Goal: Information Seeking & Learning: Compare options

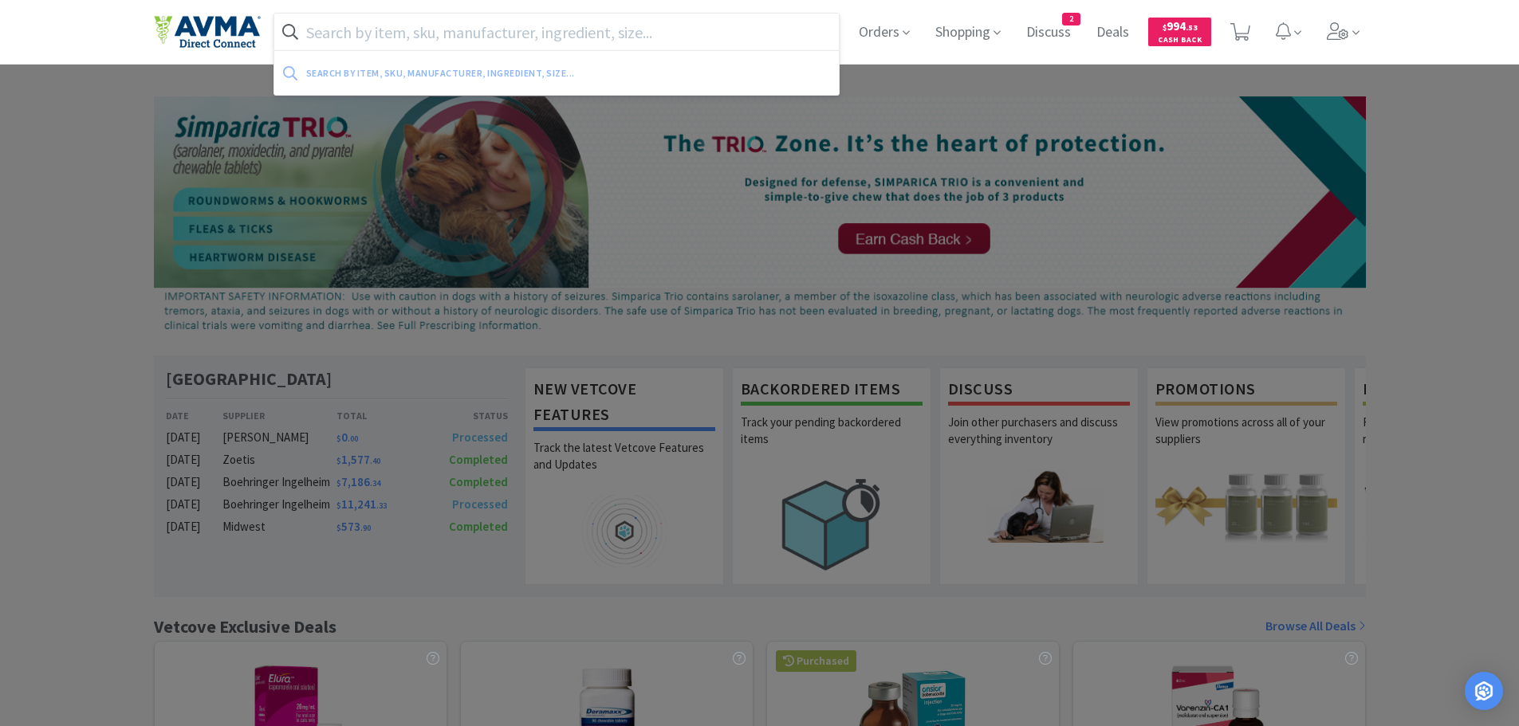
click at [377, 35] on input "text" at bounding box center [556, 32] width 565 height 37
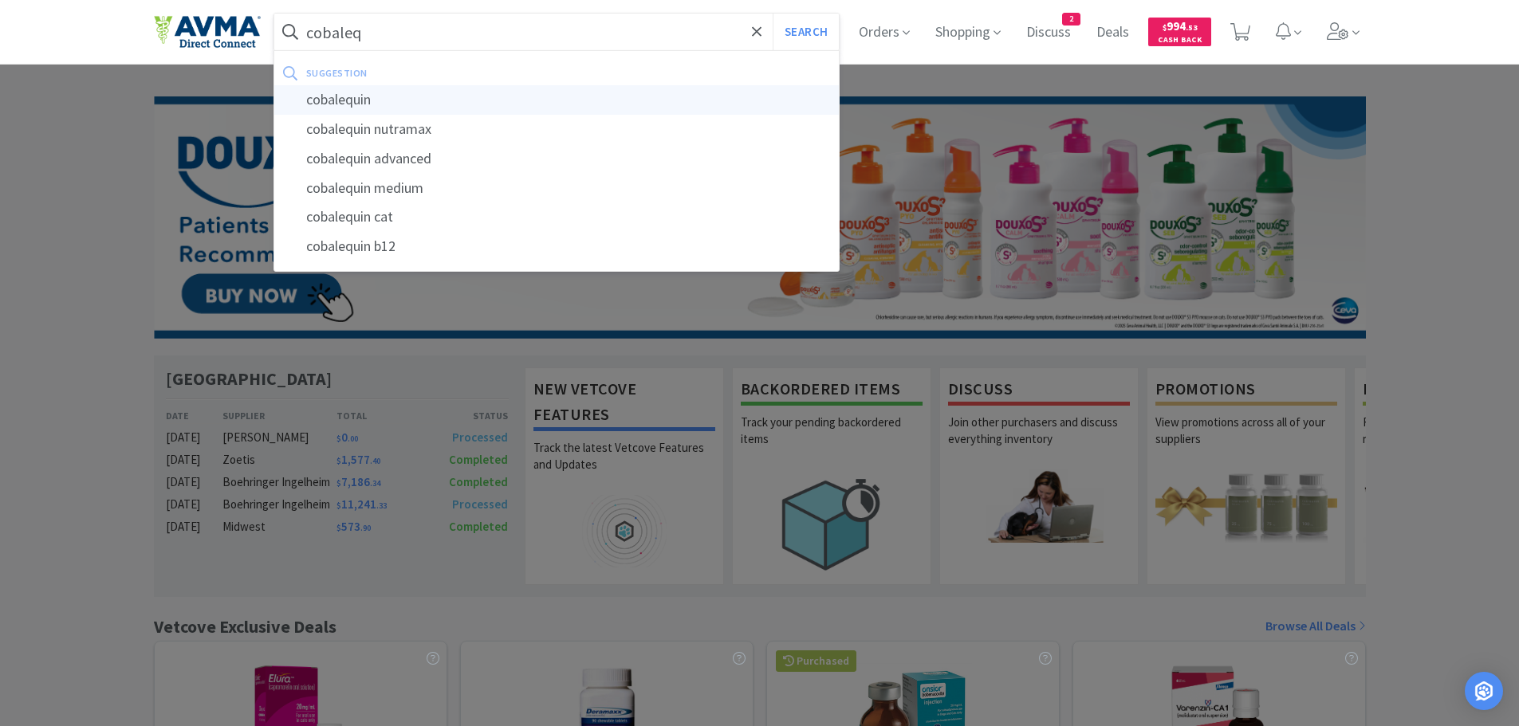
click at [361, 102] on div "cobalequin" at bounding box center [556, 99] width 565 height 29
type input "cobalequin"
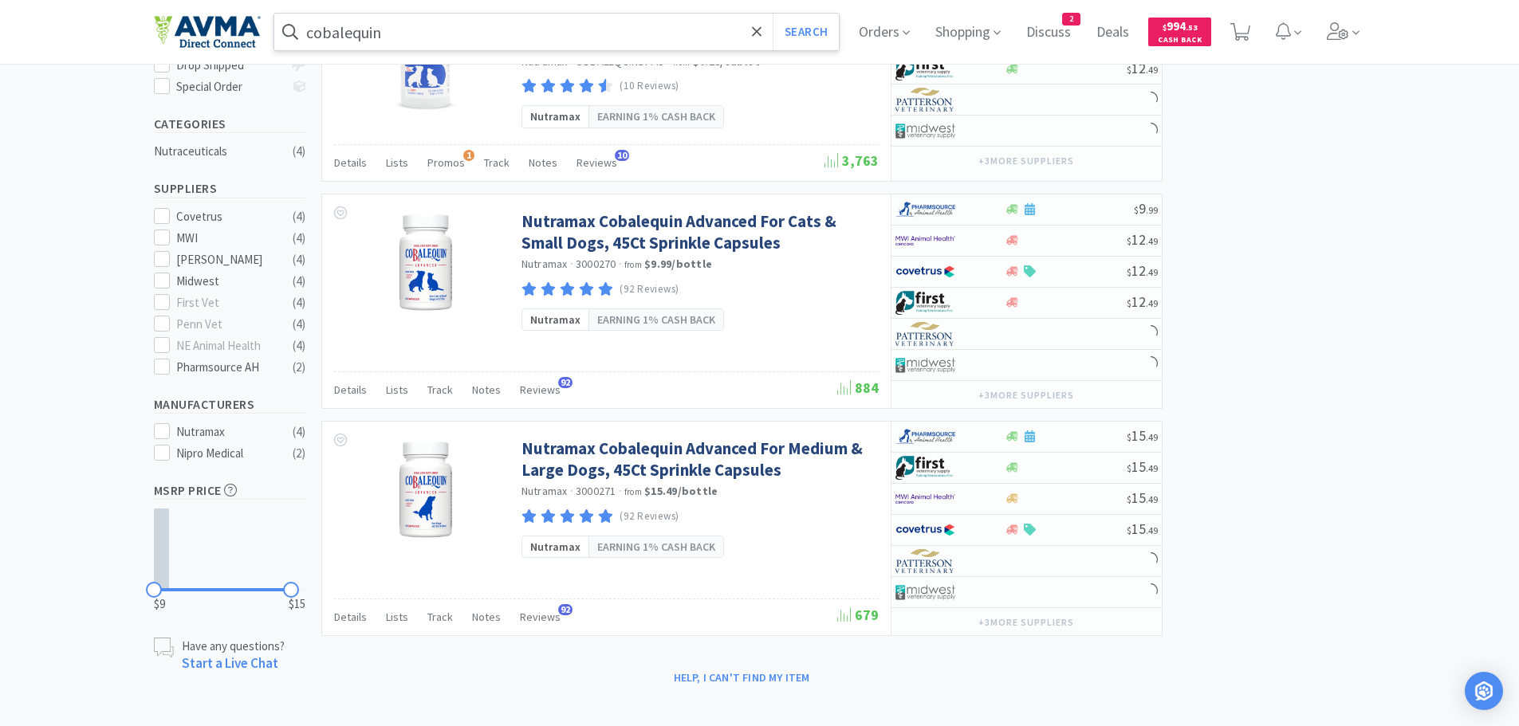
scroll to position [367, 0]
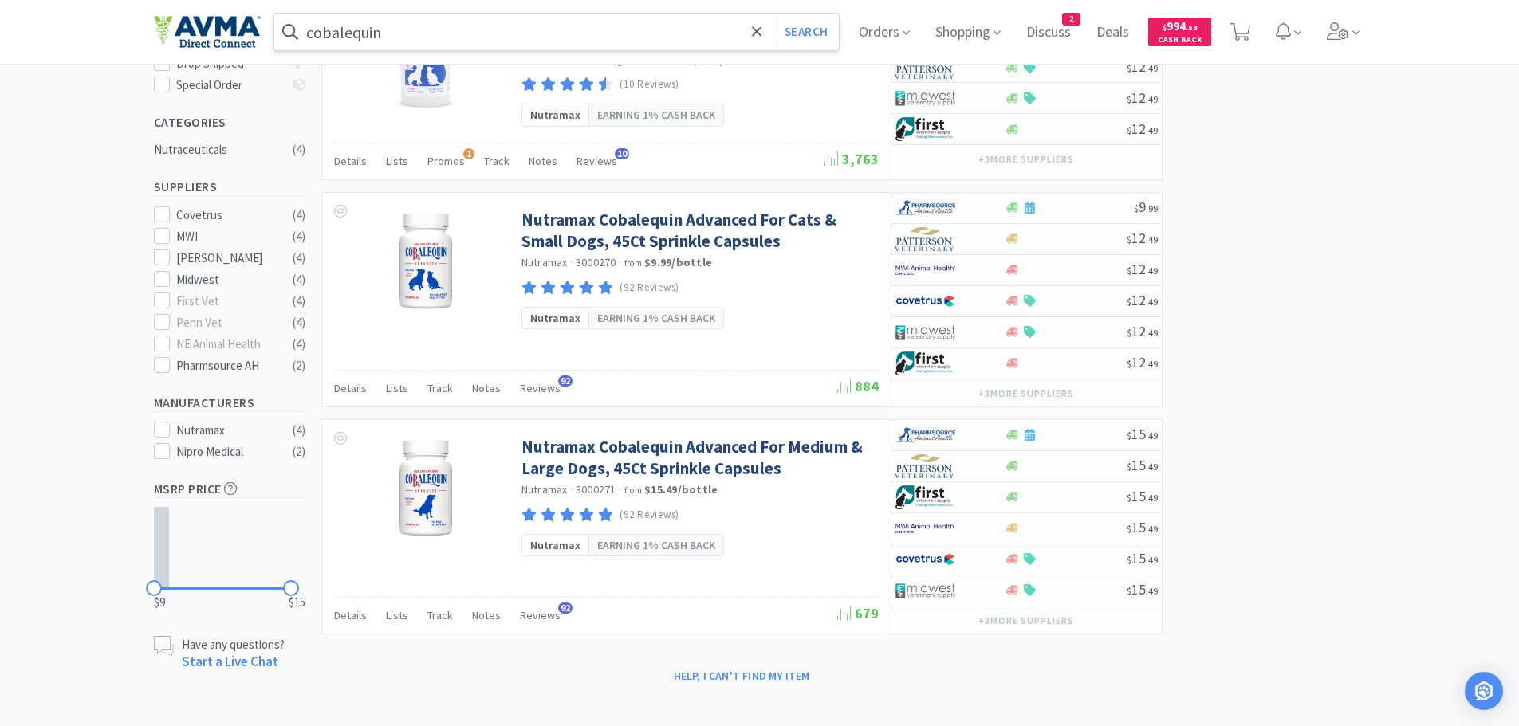
click at [493, 28] on input "cobalequin" at bounding box center [556, 32] width 565 height 37
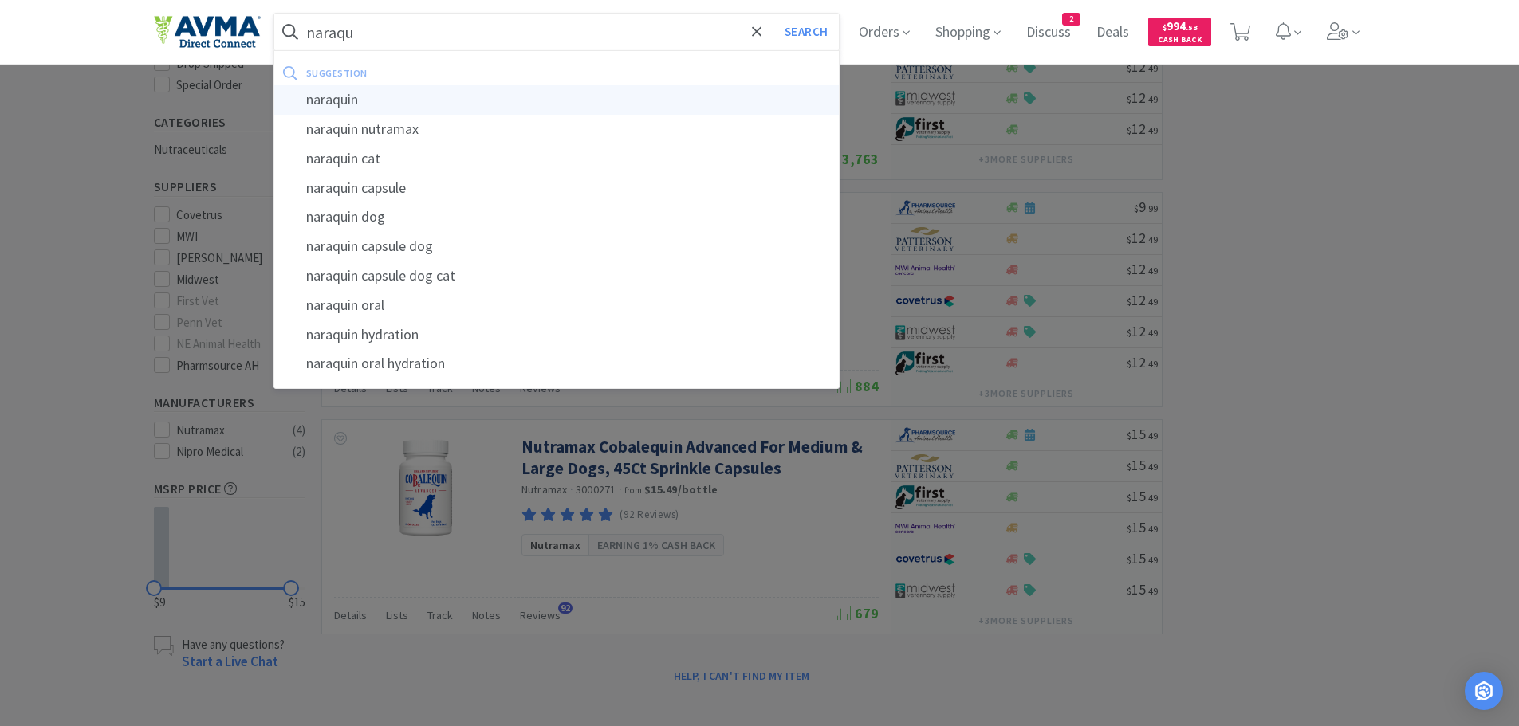
click at [372, 104] on div "naraquin" at bounding box center [556, 99] width 565 height 29
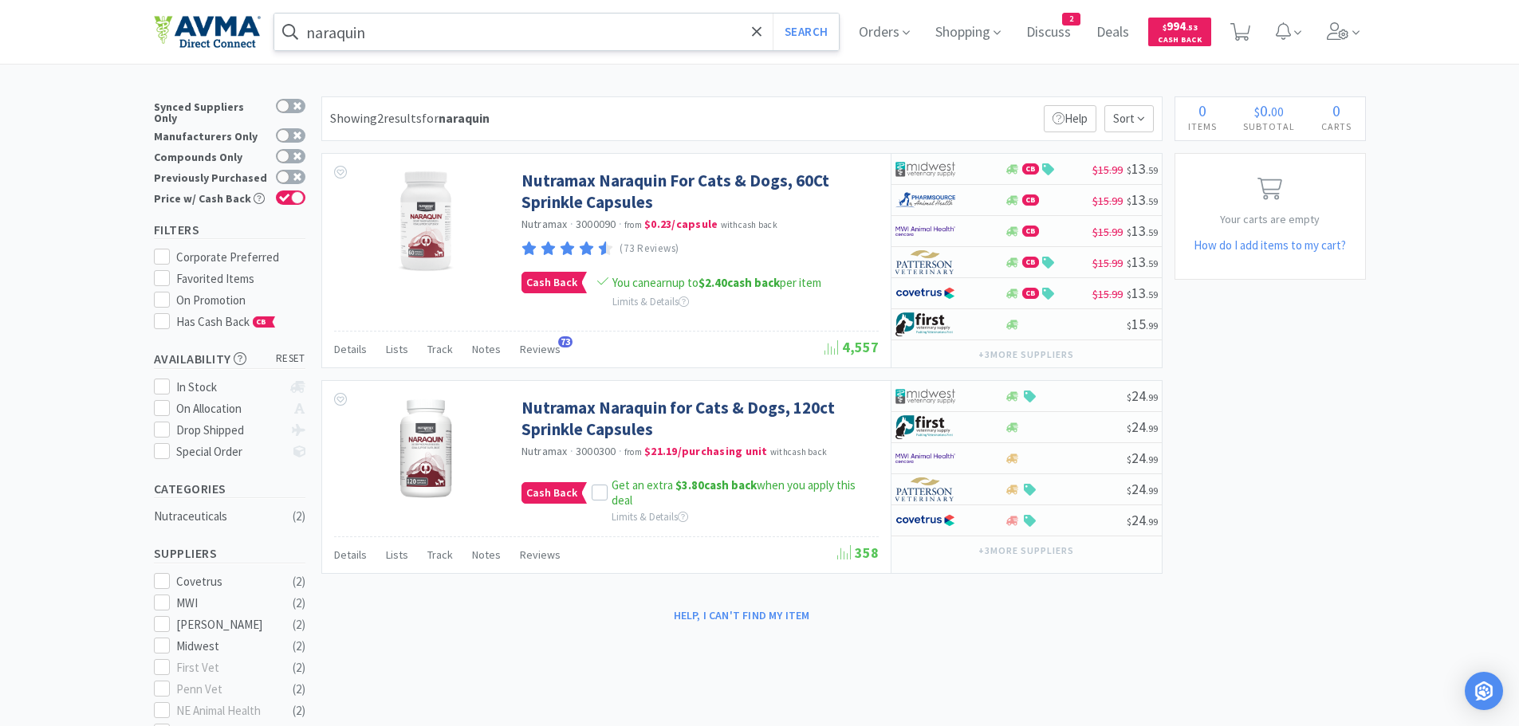
click at [437, 41] on input "naraquin" at bounding box center [556, 32] width 565 height 37
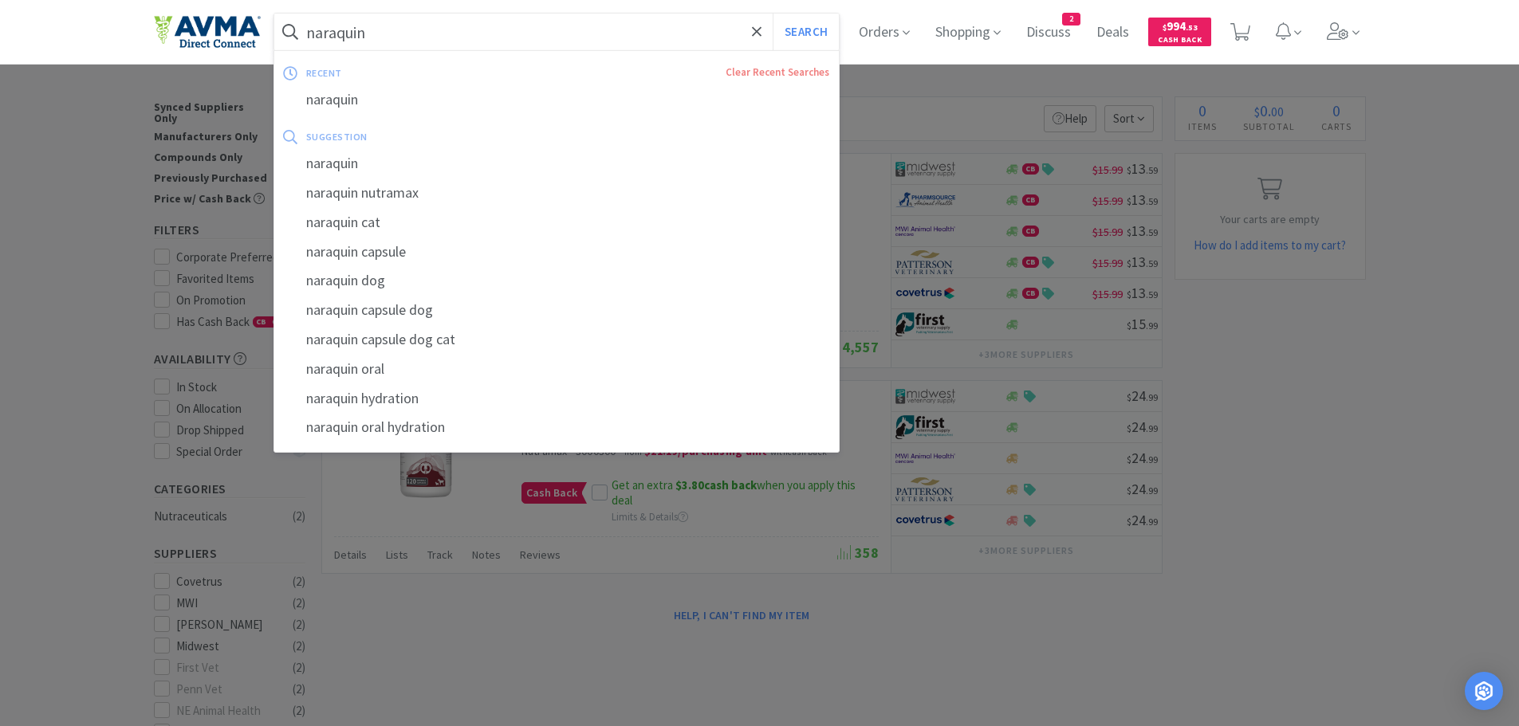
drag, startPoint x: 1259, startPoint y: 427, endPoint x: 1229, endPoint y: 423, distance: 29.9
click at [1256, 427] on div at bounding box center [759, 363] width 1519 height 726
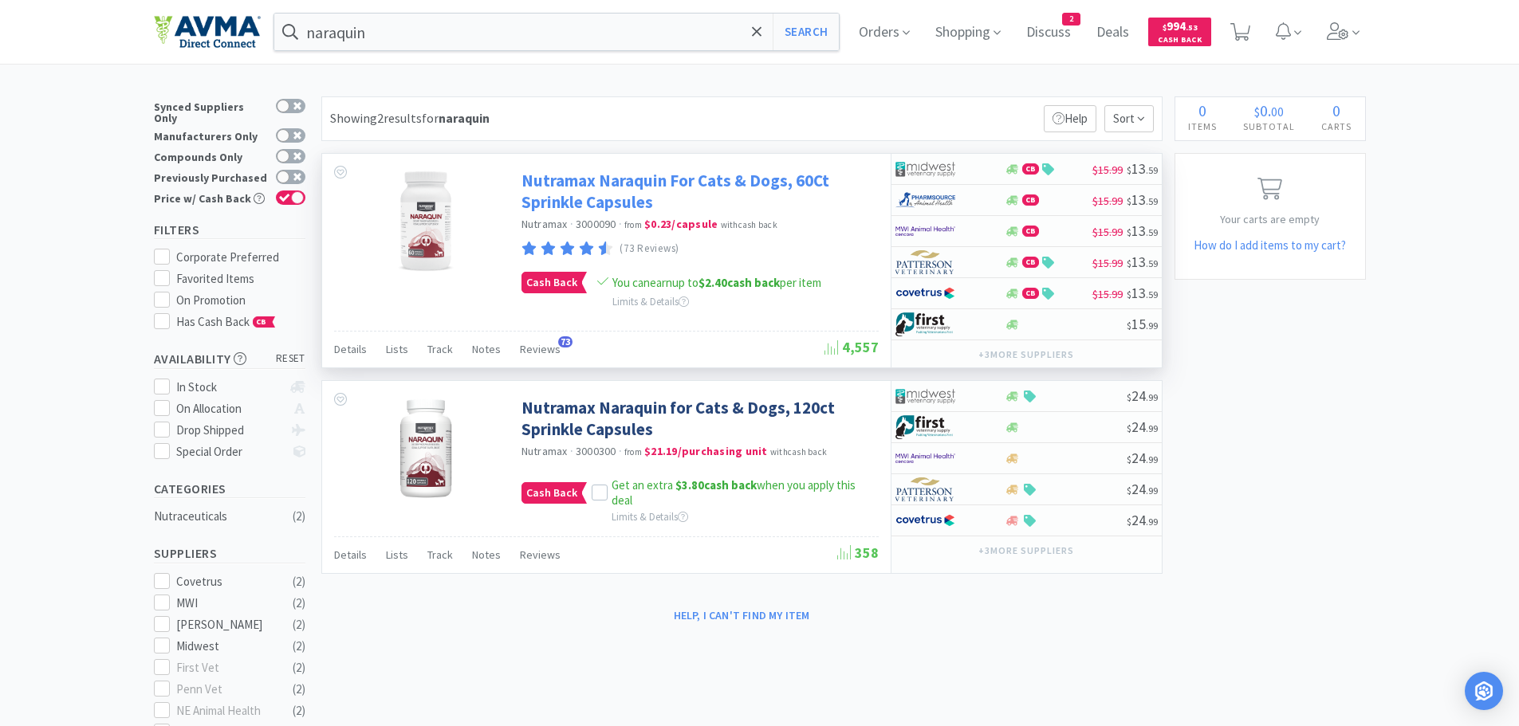
click at [603, 182] on link "Nutramax Naraquin For Cats & Dogs, 60Ct Sprinkle Capsules" at bounding box center [697, 192] width 353 height 44
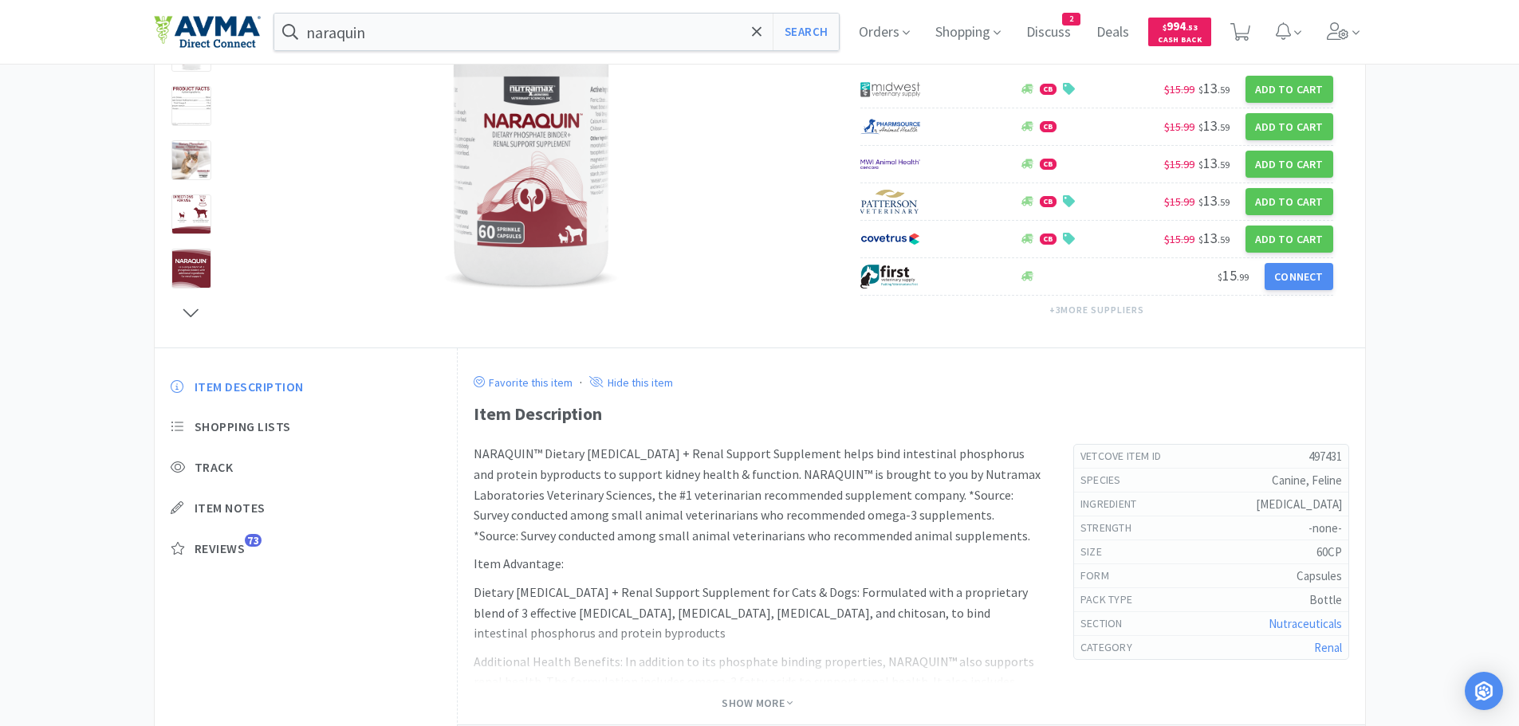
scroll to position [318, 0]
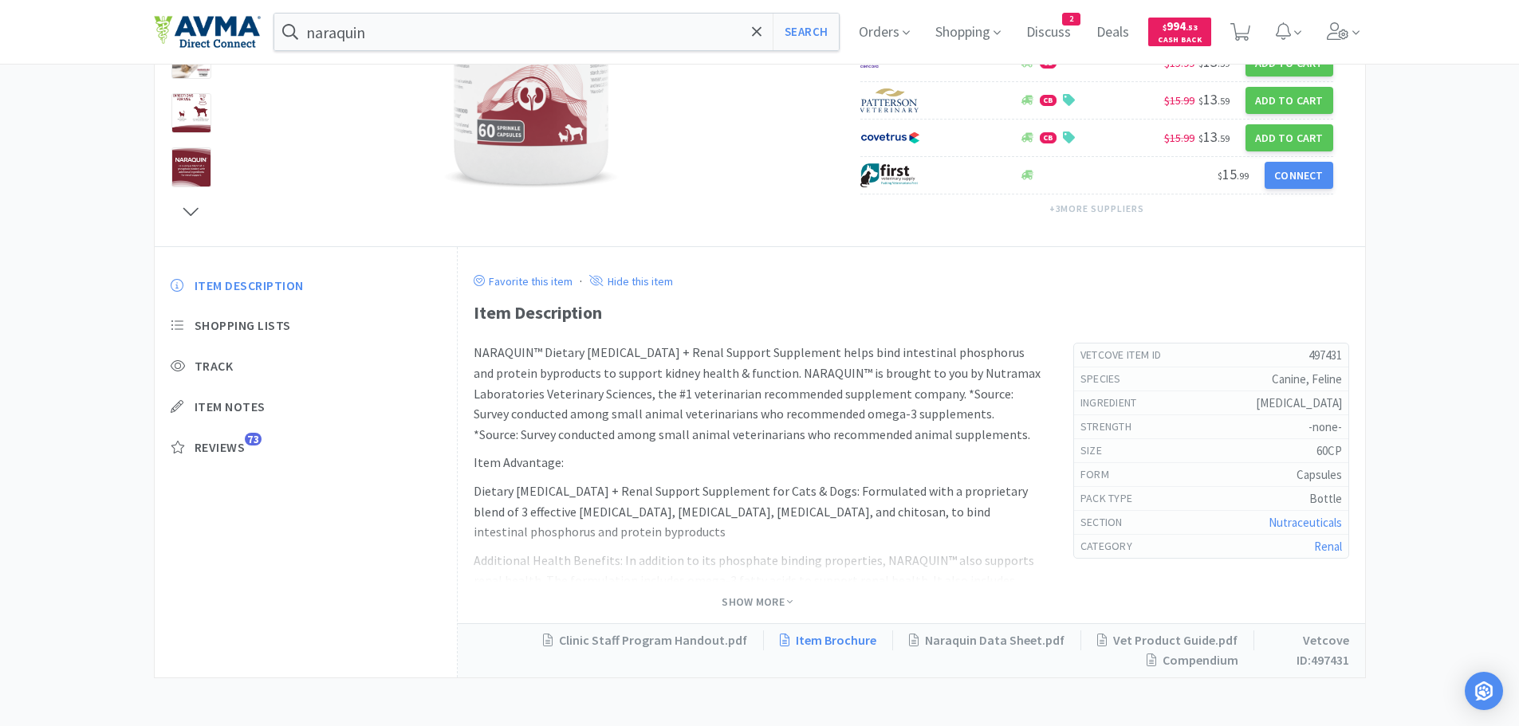
click at [839, 637] on link "Item Brochure" at bounding box center [828, 641] width 129 height 21
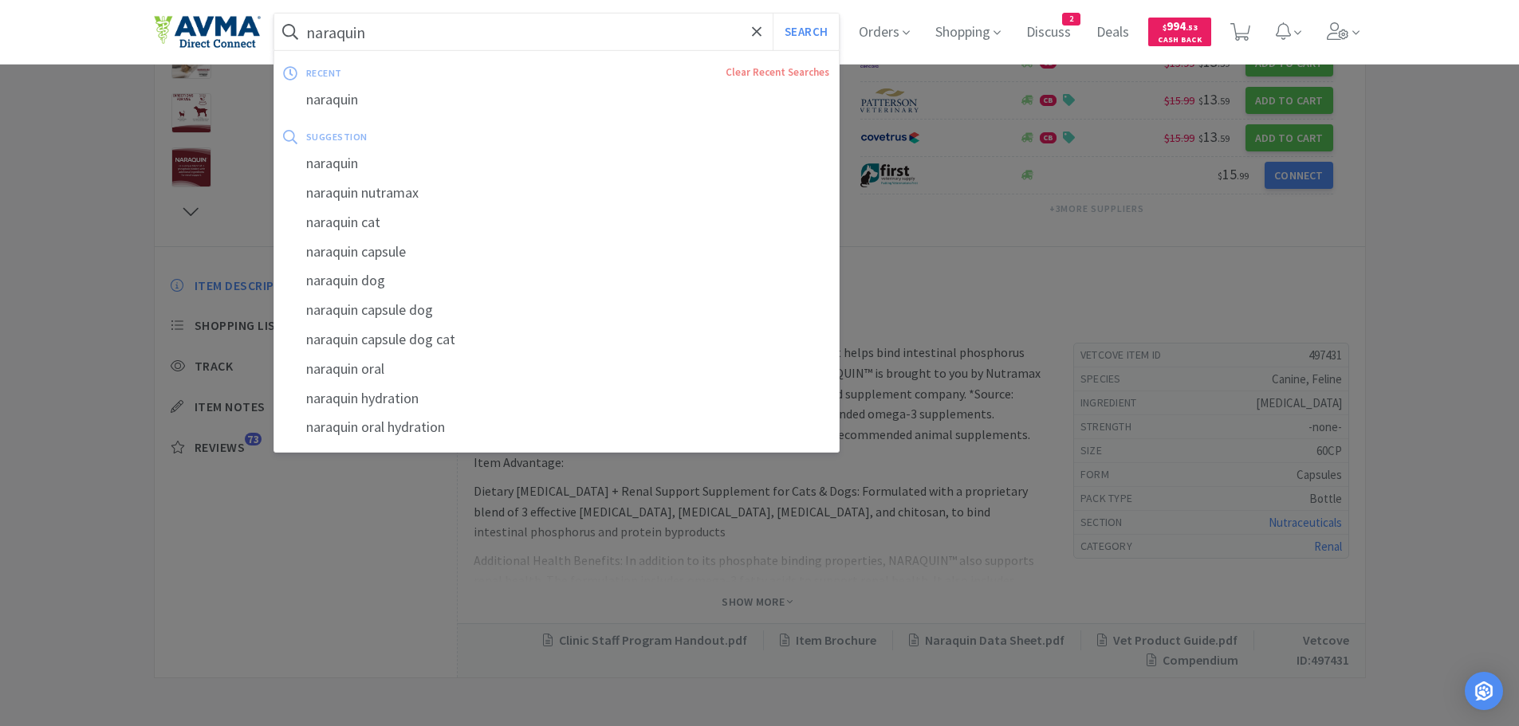
click at [401, 37] on input "naraquin" at bounding box center [556, 32] width 565 height 37
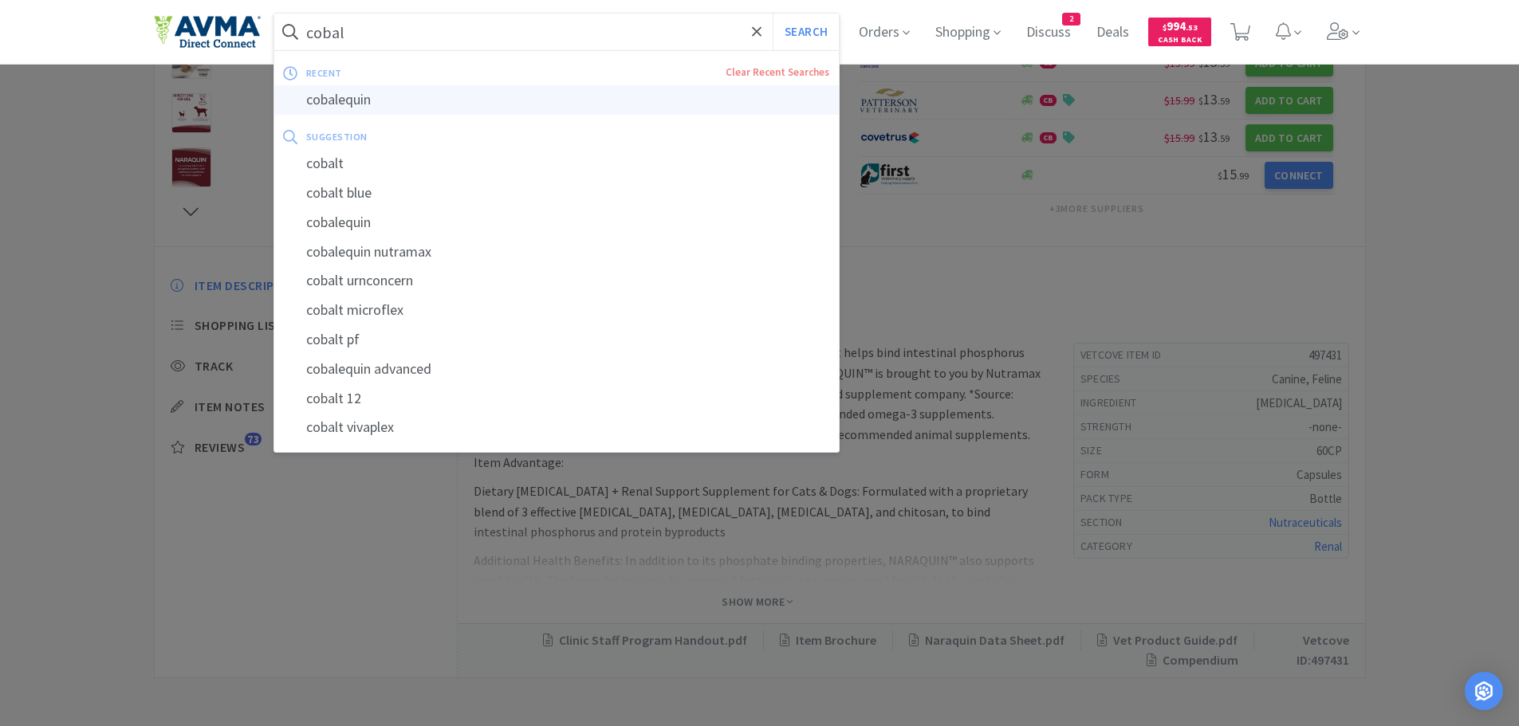
click at [344, 98] on div "cobalequin" at bounding box center [556, 99] width 565 height 29
type input "cobalequin"
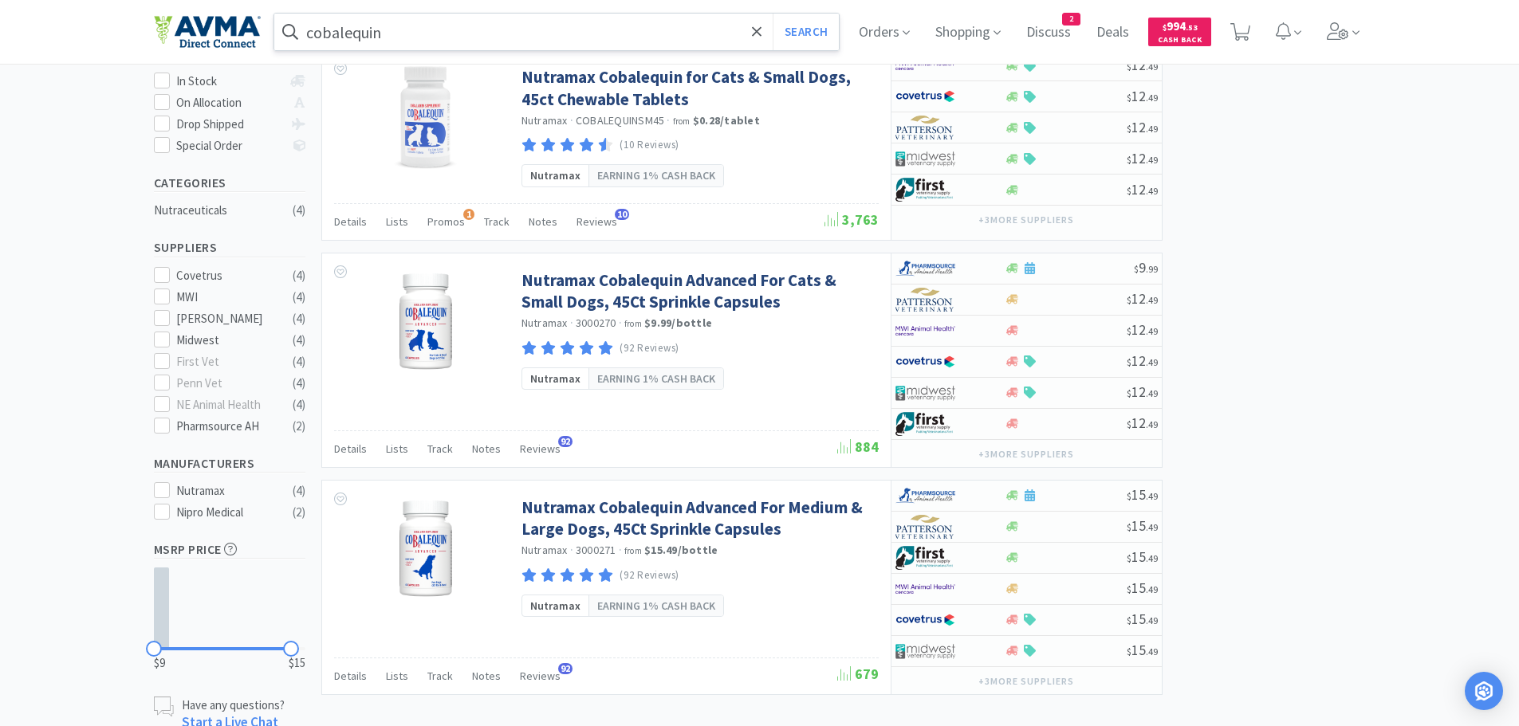
scroll to position [341, 0]
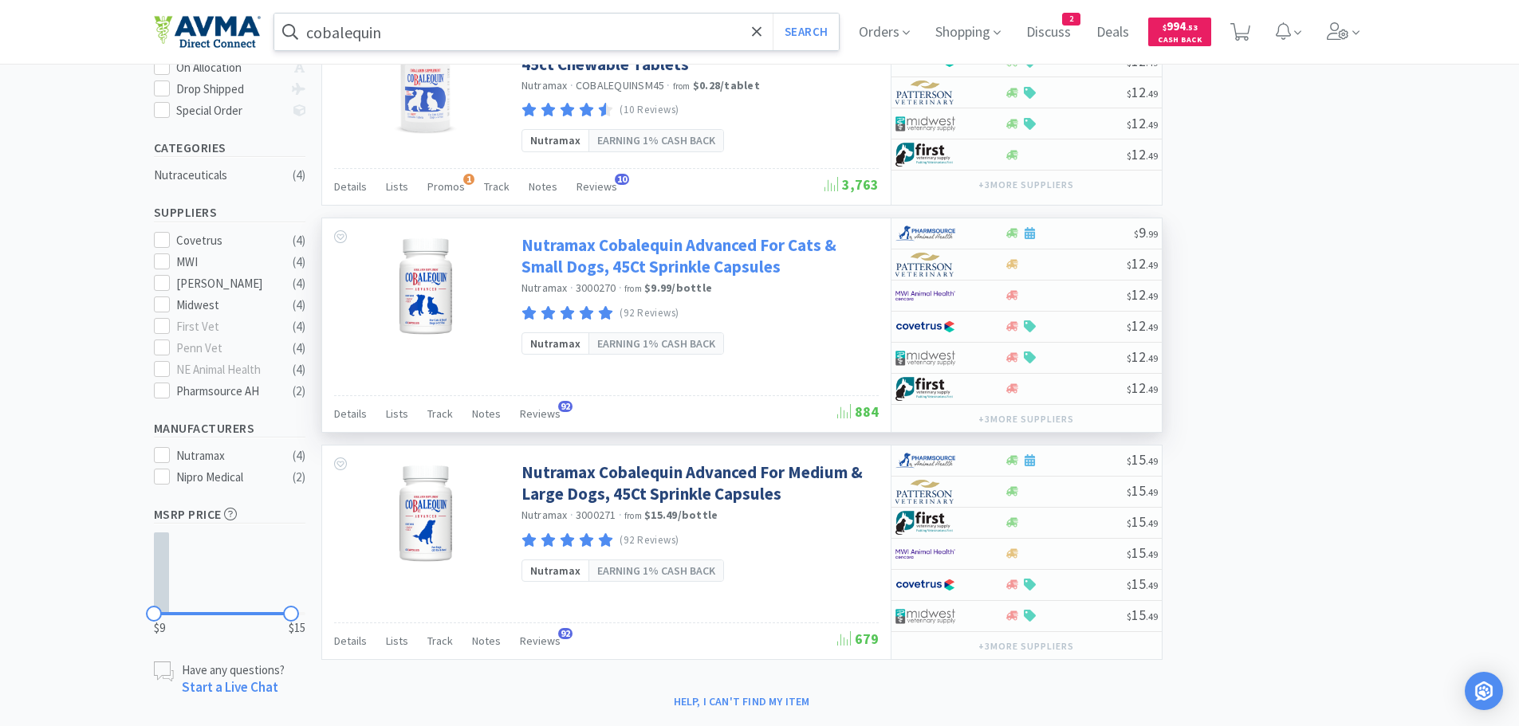
click at [653, 254] on link "Nutramax Cobalequin Advanced For Cats & Small Dogs, 45Ct Sprinkle Capsules" at bounding box center [697, 256] width 353 height 44
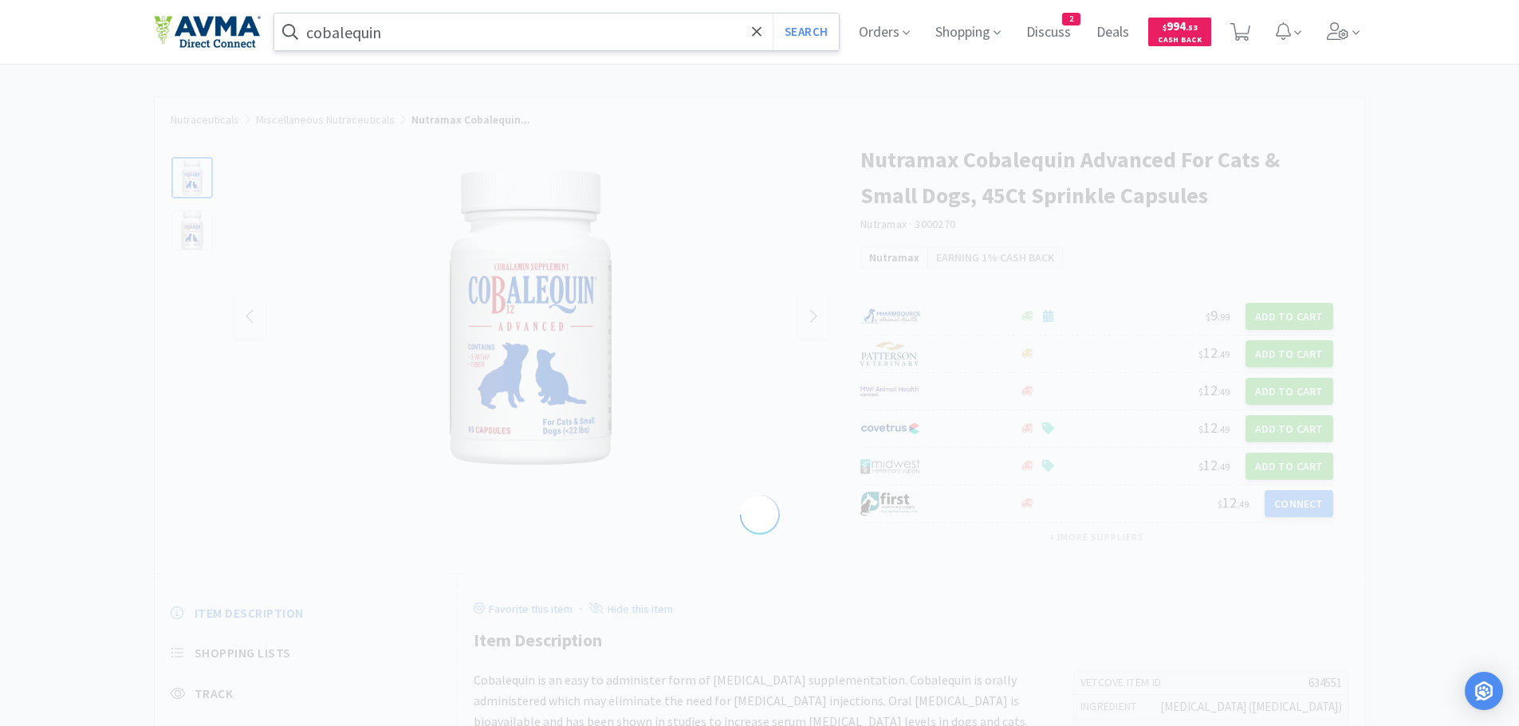
select select "634551"
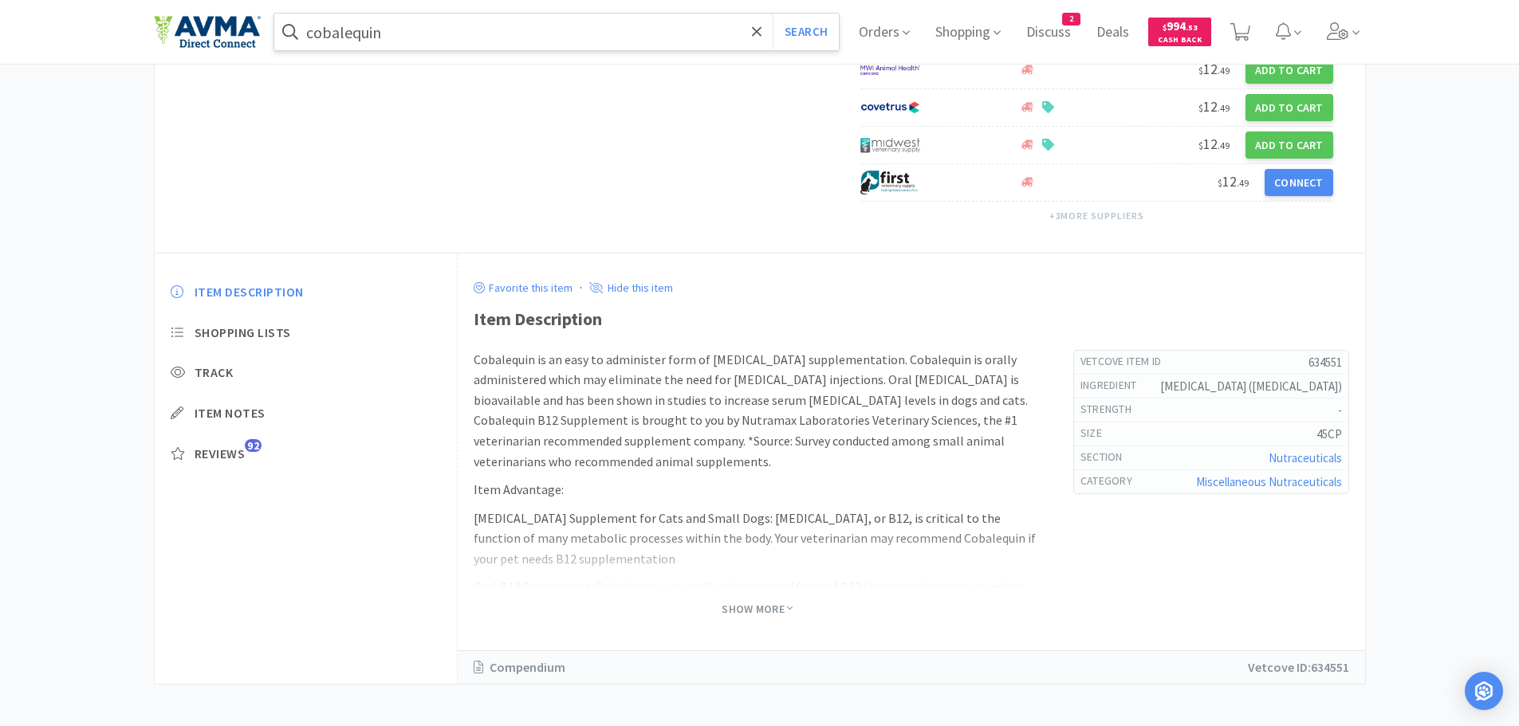
scroll to position [429, 0]
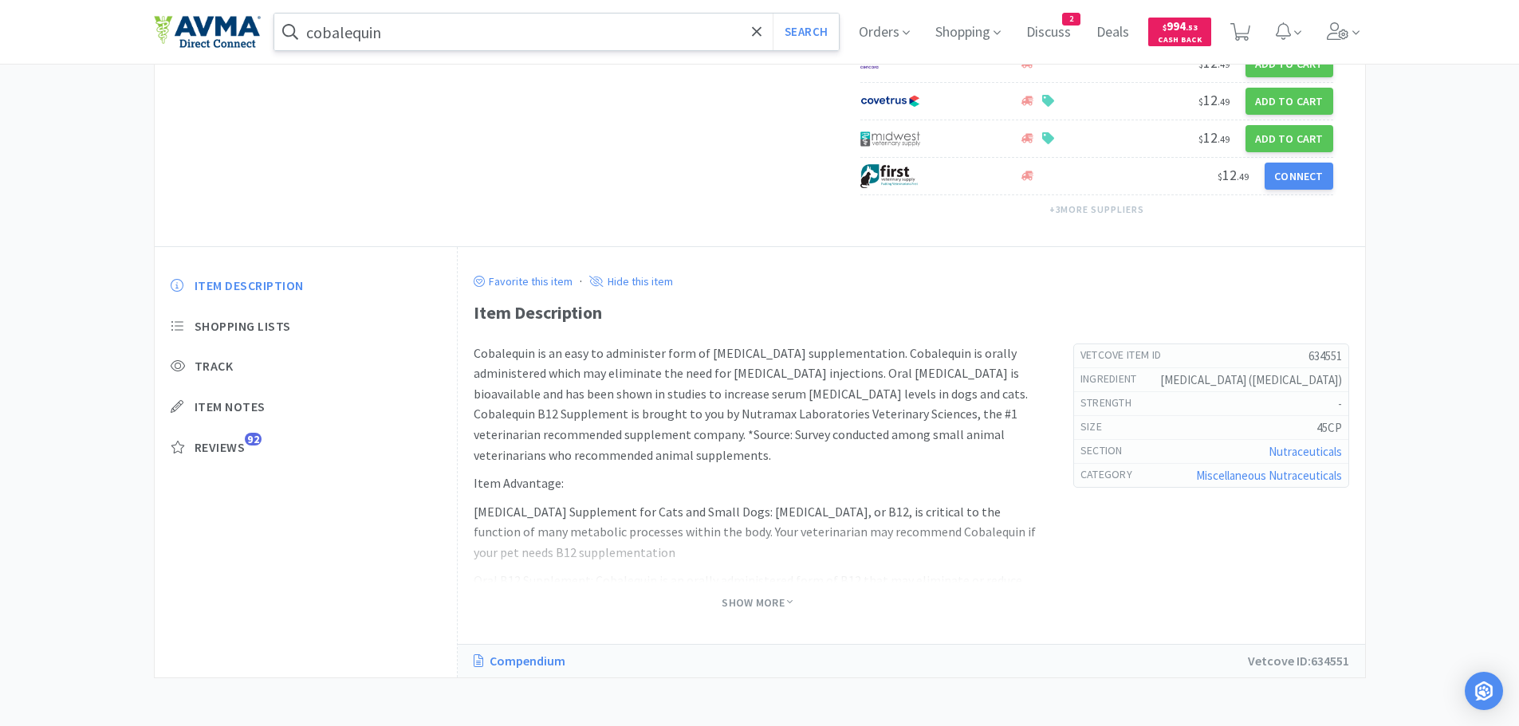
click at [543, 658] on link "Compendium" at bounding box center [528, 661] width 108 height 21
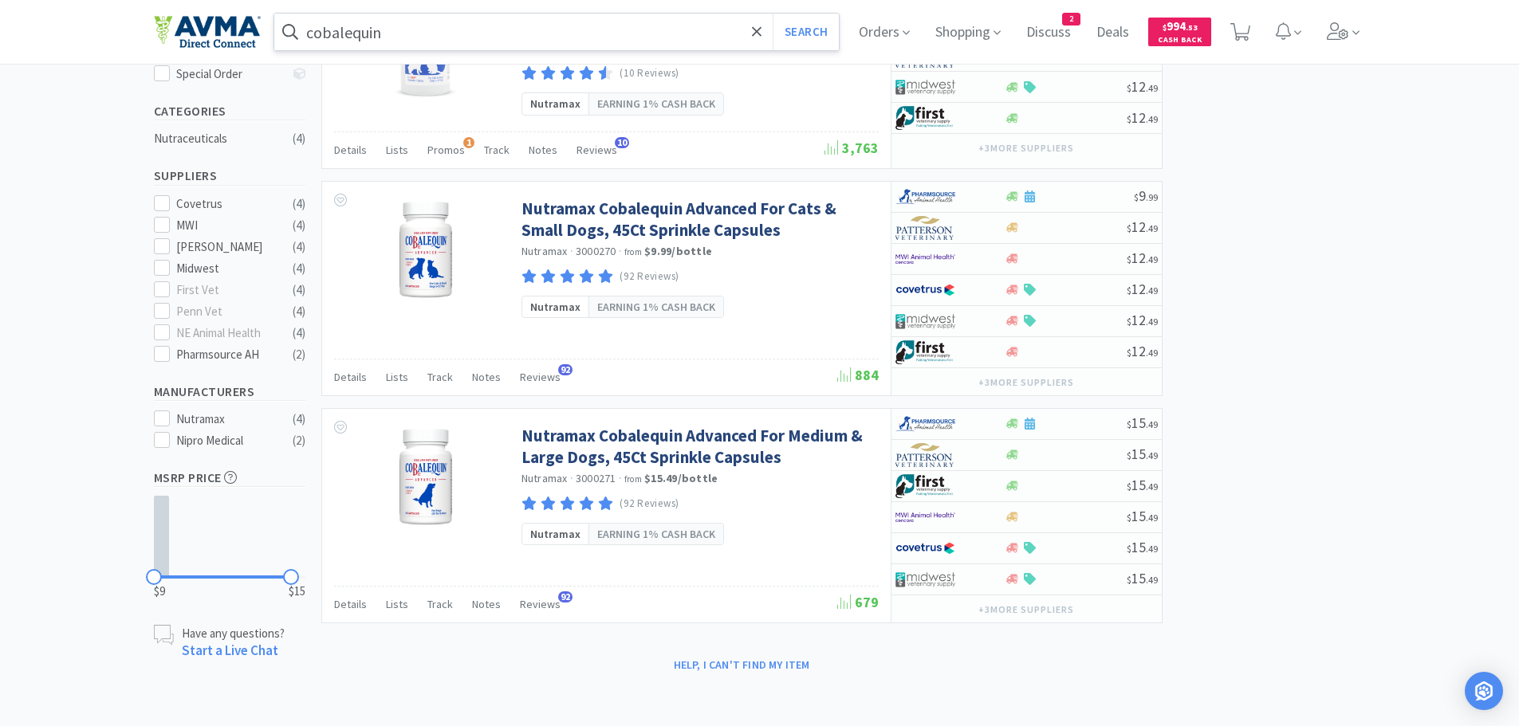
scroll to position [341, 0]
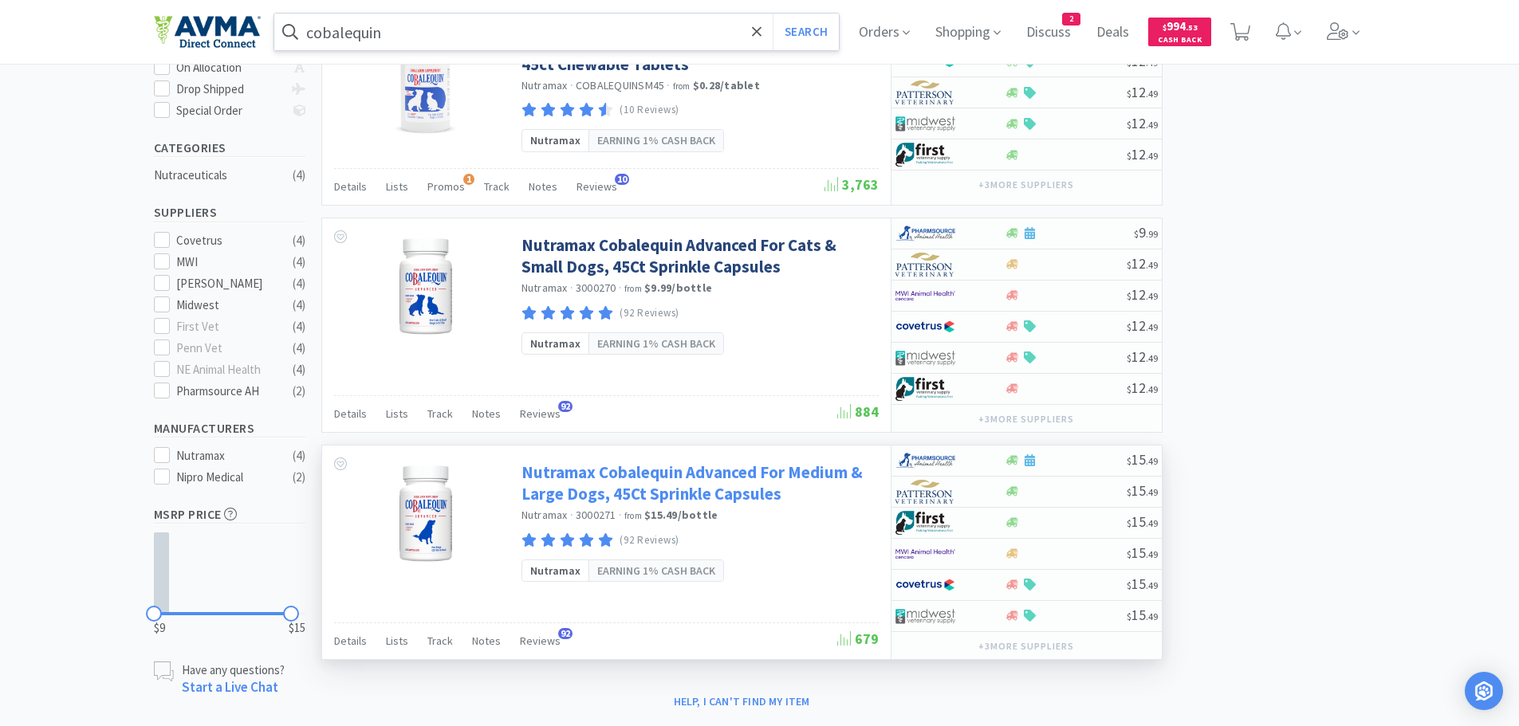
click at [580, 498] on link "Nutramax Cobalequin Advanced For Medium & Large Dogs, 45Ct Sprinkle Capsules" at bounding box center [697, 484] width 353 height 44
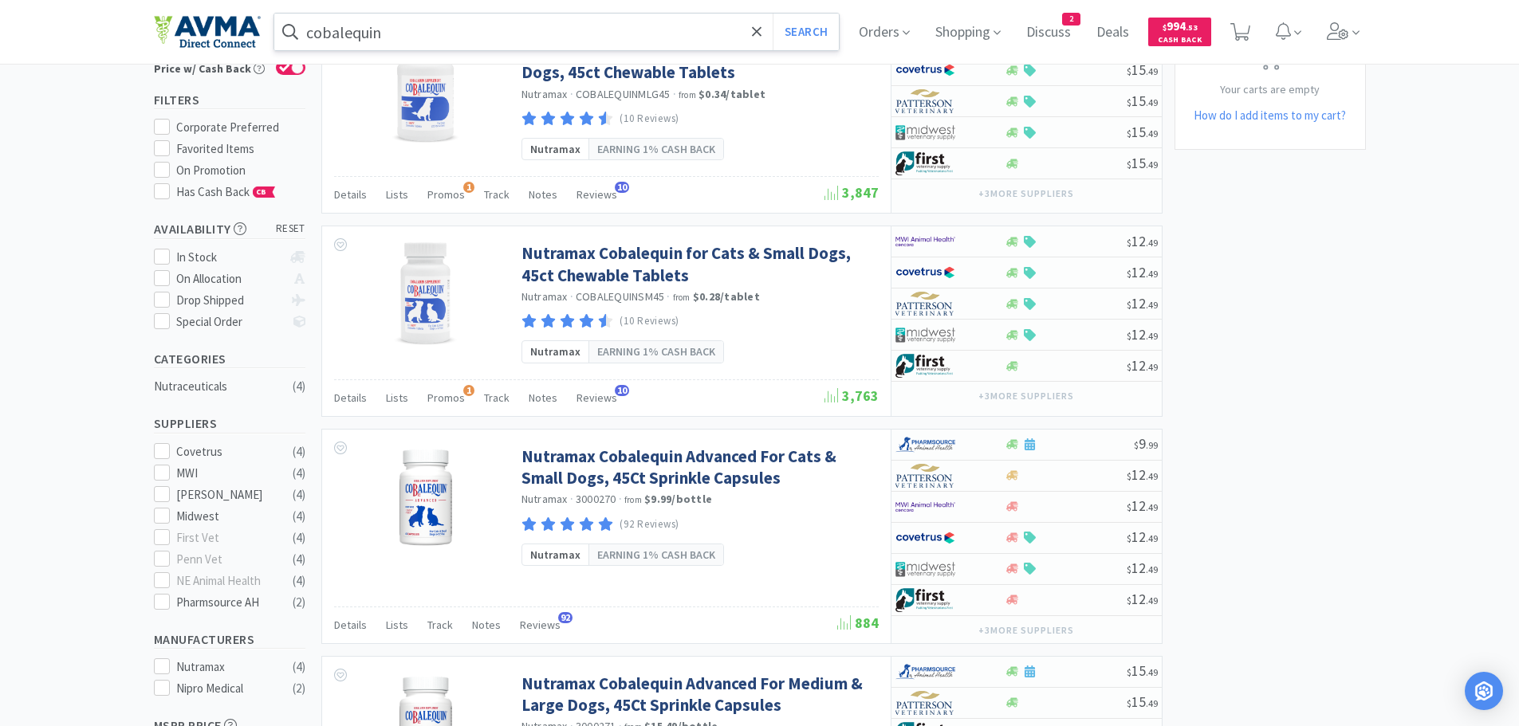
scroll to position [129, 0]
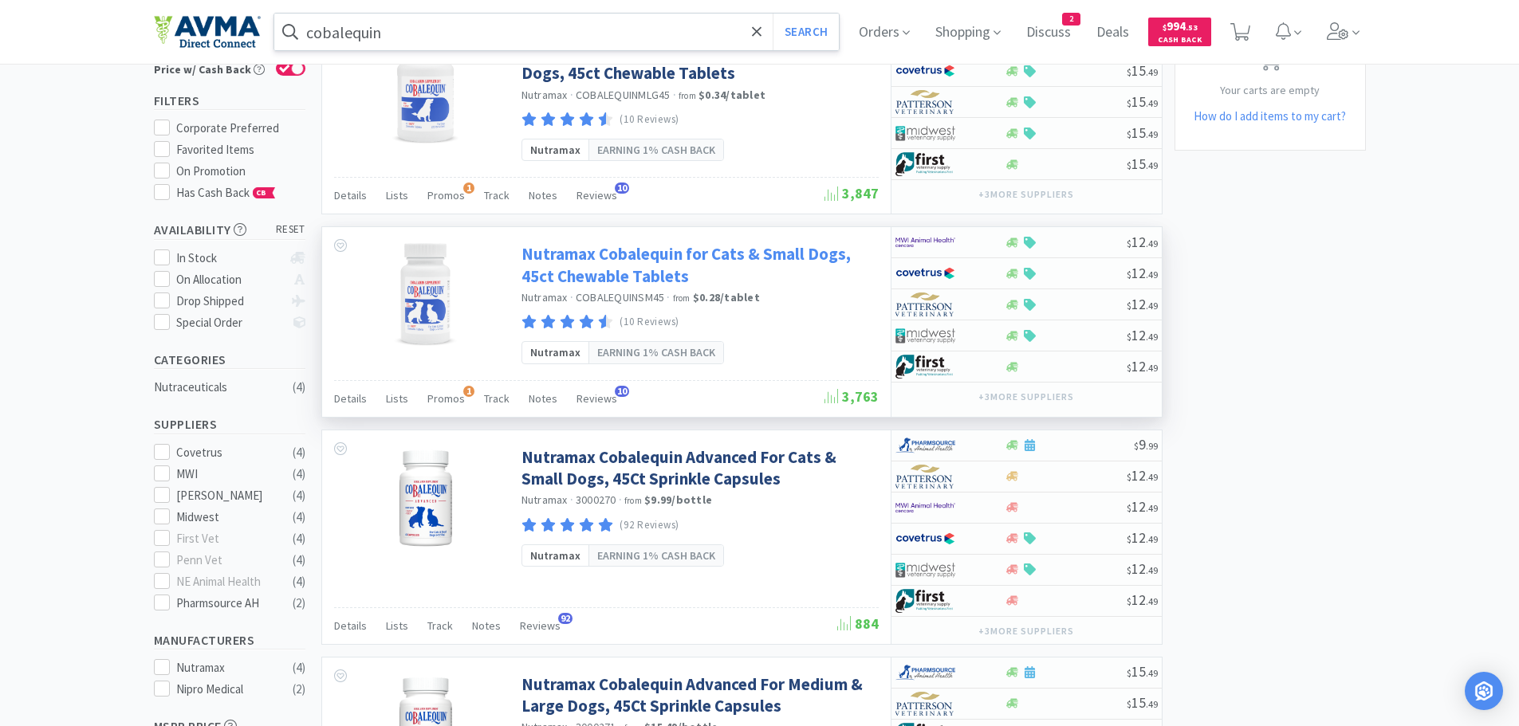
click at [556, 265] on link "Nutramax Cobalequin for Cats & Small Dogs, 45ct Chewable Tablets" at bounding box center [697, 265] width 353 height 44
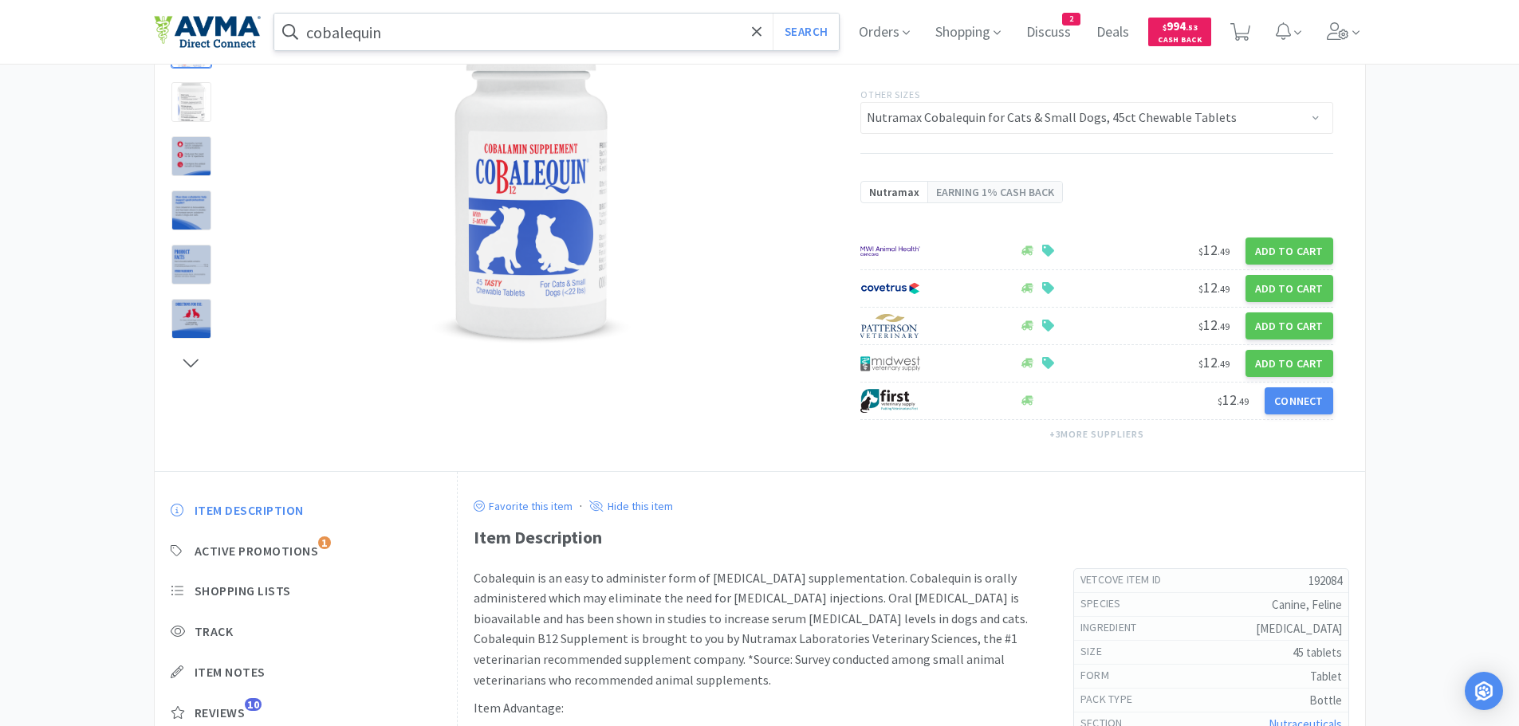
scroll to position [391, 0]
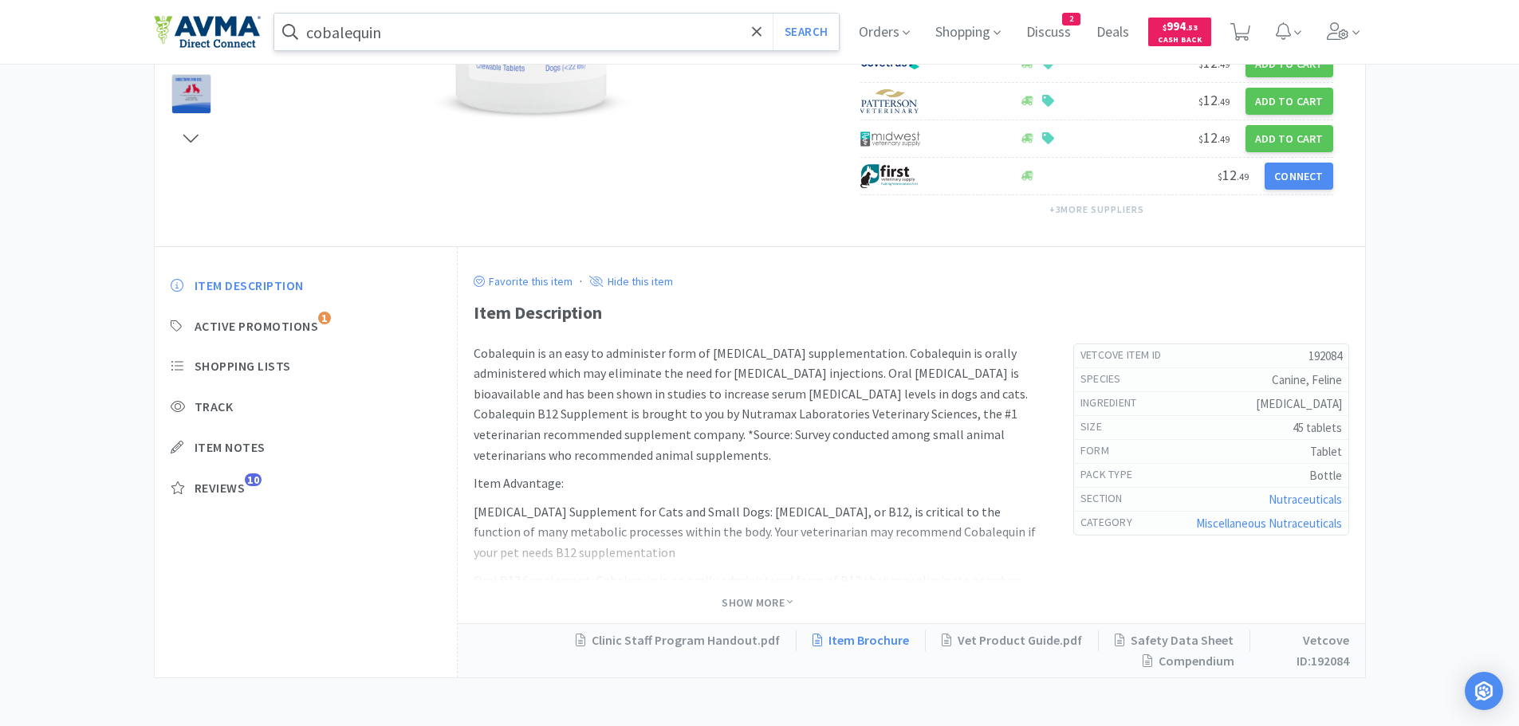
click at [877, 641] on link "Item Brochure" at bounding box center [860, 641] width 129 height 21
drag, startPoint x: 344, startPoint y: 179, endPoint x: 287, endPoint y: 135, distance: 72.1
